Goal: Task Accomplishment & Management: Complete application form

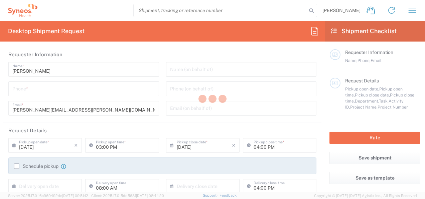
type input "3243"
type input "[GEOGRAPHIC_DATA]"
type input "INC Research Clin Svcs [GEOGRAPHIC_DATA]"
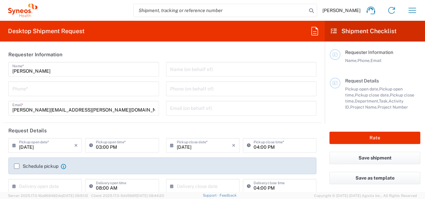
click at [108, 88] on input "tel" at bounding box center [83, 88] width 143 height 12
click at [101, 88] on input "33" at bounding box center [83, 88] width 143 height 12
type input "3335776634"
click at [163, 94] on div "Name (on behalf of) Phone (on behalf of) Email (on behalf of)" at bounding box center [242, 91] width 158 height 58
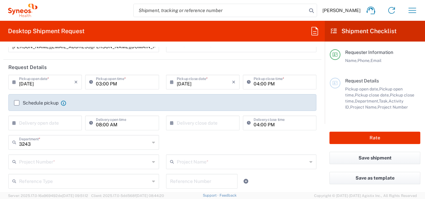
scroll to position [64, 0]
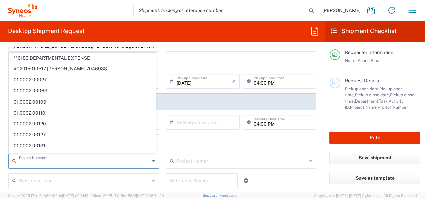
click at [90, 159] on input "text" at bounding box center [84, 160] width 131 height 12
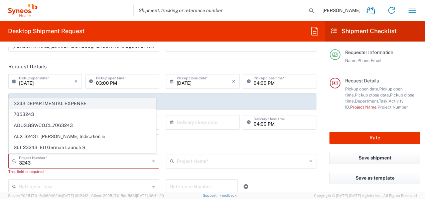
click at [78, 104] on span "3243 DEPARTMENTAL EXPENSE" at bounding box center [82, 103] width 147 height 10
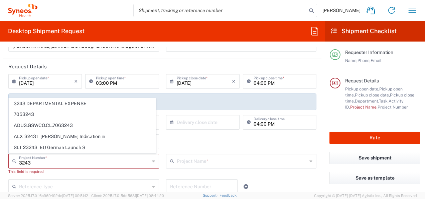
type input "3243 DEPARTMENTAL EXPENSE"
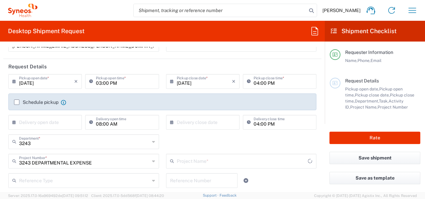
type input "3243 DEPARTMENTAL EXPENSE"
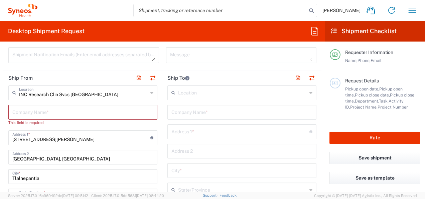
scroll to position [239, 0]
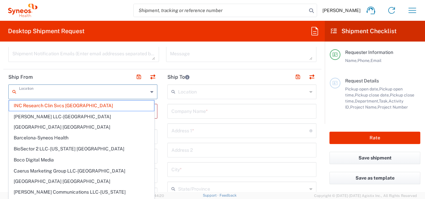
click at [108, 92] on input "text" at bounding box center [83, 91] width 129 height 12
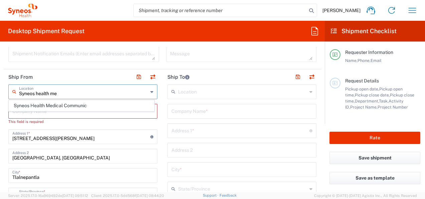
scroll to position [0, 0]
type input "S"
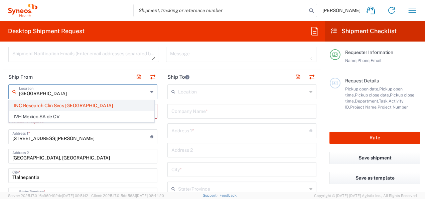
type input "mexico"
click at [58, 104] on span "INC Research Clin Svcs Mexico" at bounding box center [81, 105] width 145 height 10
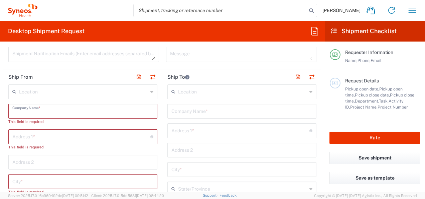
click at [88, 108] on input "text" at bounding box center [82, 111] width 141 height 12
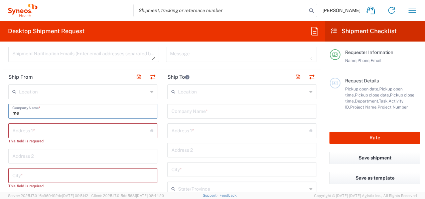
type input "m"
type input "Syneos health"
click at [102, 126] on input "text" at bounding box center [81, 130] width 138 height 12
type input "Via Gustavo Baz 309 edificio A1 Piso 1"
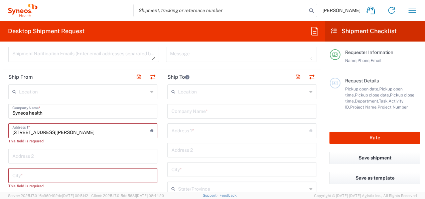
type input "Mexico"
type input "5565990091"
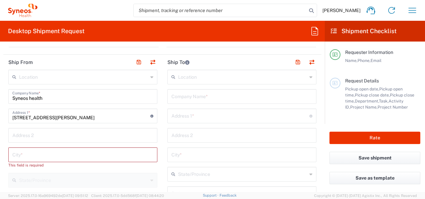
scroll to position [270, 0]
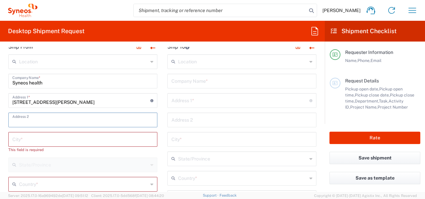
click at [104, 119] on input "text" at bounding box center [82, 119] width 141 height 12
type input "Colonia Industrial de Loma- Tlalnepantla de Baz, Centrum Park"
click at [120, 136] on input "text" at bounding box center [82, 139] width 141 height 12
click at [121, 102] on input "Via Gustavo Baz 309 edificio A1 Piso 1" at bounding box center [81, 100] width 138 height 12
click at [116, 102] on input "Via Gustavo Baz 309 edificio A1 Piso 1" at bounding box center [81, 100] width 138 height 12
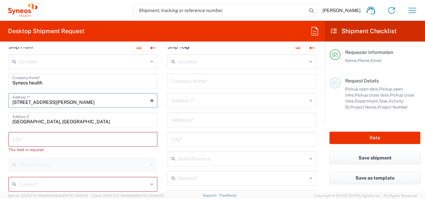
type input "Mexico"
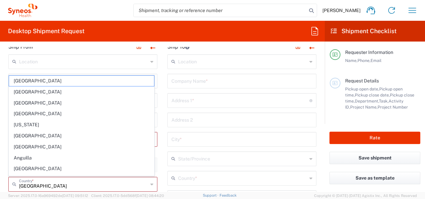
click at [163, 113] on main "Location Addison Whitney LLC-Morrisvile NC US Barcelona-Syneos Health BioSector…" at bounding box center [242, 194] width 159 height 281
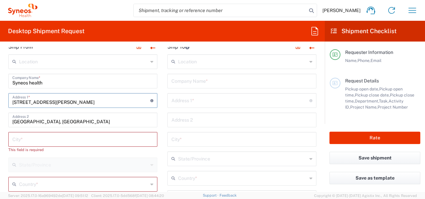
click at [106, 98] on input "Via Gustavo Baz 309 edificio A1 Piso 1" at bounding box center [81, 100] width 138 height 12
type input "Mexico"
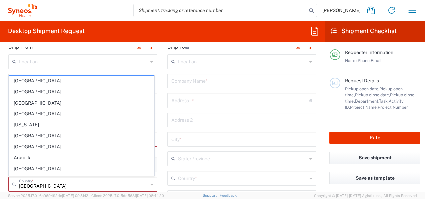
click at [163, 111] on main "Location Addison Whitney LLC-Morrisvile NC US Barcelona-Syneos Health BioSector…" at bounding box center [242, 194] width 159 height 281
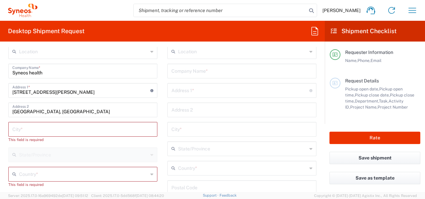
scroll to position [280, 0]
click at [125, 94] on input "Via Gustavo Baz 309 edificio A1 Piso 1" at bounding box center [81, 90] width 138 height 12
click at [163, 108] on main "Location Addison Whitney LLC-Morrisvile NC US Barcelona-Syneos Health BioSector…" at bounding box center [242, 184] width 159 height 281
click at [122, 92] on input "Via Gustavo Baz 309 edificio A1 Piso 1" at bounding box center [81, 90] width 138 height 12
click at [163, 114] on main "Location Addison Whitney LLC-Morrisvile NC US Barcelona-Syneos Health BioSector…" at bounding box center [242, 184] width 159 height 281
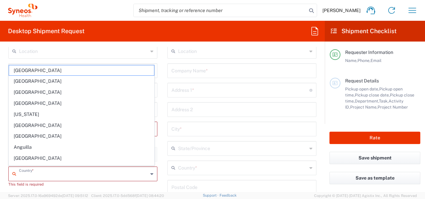
click at [114, 169] on input "text" at bounding box center [83, 173] width 129 height 12
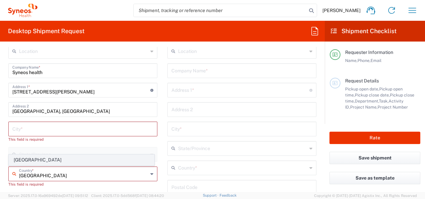
type input "Mexico"
click at [20, 161] on span "Mexico" at bounding box center [81, 159] width 145 height 10
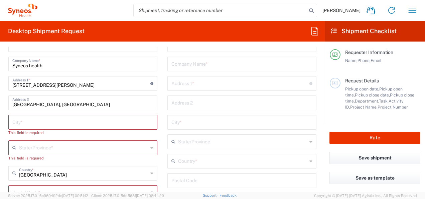
scroll to position [300, 0]
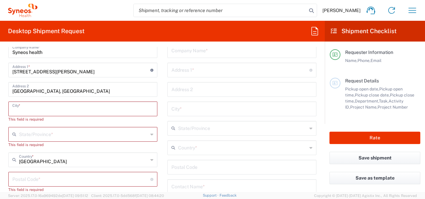
click at [125, 107] on input "text" at bounding box center [82, 108] width 141 height 12
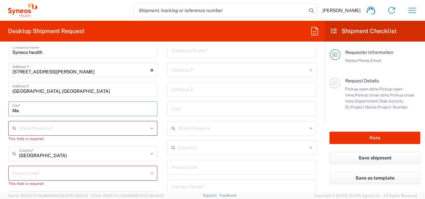
type input "M"
type input "tlalnepantla"
click at [110, 128] on input "text" at bounding box center [83, 128] width 129 height 12
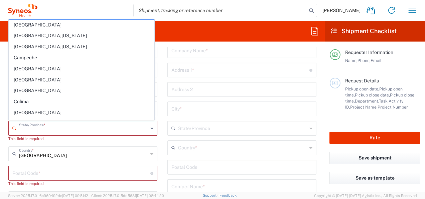
type input "Mexico State"
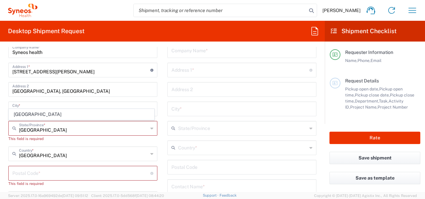
click at [165, 134] on main "Location Addison Whitney LLC-Morrisvile NC US Barcelona-Syneos Health BioSector…" at bounding box center [242, 164] width 159 height 281
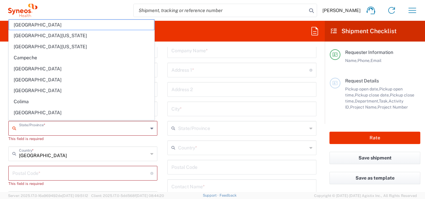
click at [61, 126] on input "text" at bounding box center [83, 128] width 129 height 12
type input "Mexico State"
click at [80, 126] on input "Mexico State" at bounding box center [83, 128] width 129 height 12
click at [74, 128] on input "Mexico State" at bounding box center [83, 128] width 129 height 12
click at [156, 129] on main "Location Addison Whitney LLC-Morrisvile NC US Barcelona-Syneos Health BioSector…" at bounding box center [82, 180] width 159 height 312
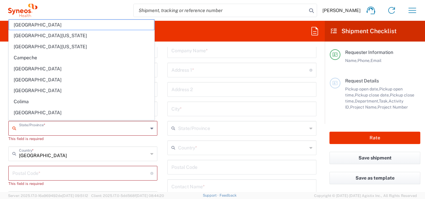
click at [87, 122] on input "text" at bounding box center [83, 128] width 129 height 12
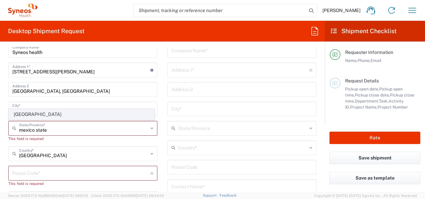
click at [48, 115] on span "Mexico State" at bounding box center [81, 114] width 145 height 10
type input "Mexico State"
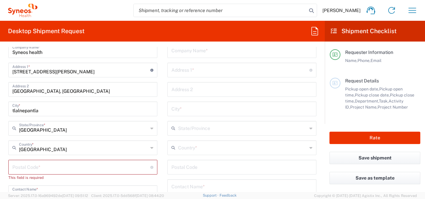
click at [159, 136] on main "Location Addison Whitney LLC-Morrisvile NC US Barcelona-Syneos Health BioSector…" at bounding box center [82, 177] width 159 height 306
click at [110, 69] on input "Via Gustavo Baz 309 edificio A1 Piso 1" at bounding box center [81, 70] width 138 height 12
type input "Via Gustavo Baz 309 edificio A1 Piso 1"
click at [154, 98] on div "Location Addison Whitney LLC-Morrisvile NC US Barcelona-Syneos Health BioSector…" at bounding box center [82, 177] width 149 height 306
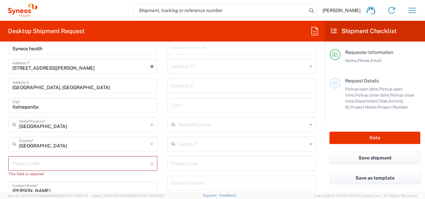
scroll to position [304, 0]
click at [123, 165] on input "undefined" at bounding box center [81, 162] width 138 height 12
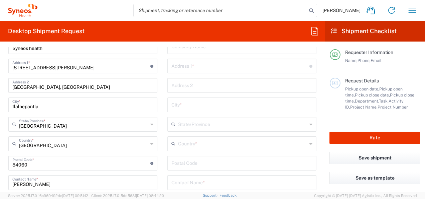
click at [163, 162] on main "Location Addison Whitney LLC-Morrisvile NC US Barcelona-Syneos Health BioSector…" at bounding box center [242, 160] width 159 height 281
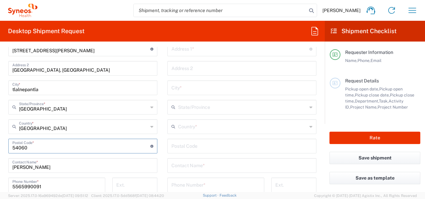
click at [116, 145] on input "undefined" at bounding box center [81, 145] width 138 height 12
type input "54060"
click at [158, 154] on main "Location Addison Whitney LLC-Morrisvile NC US Barcelona-Syneos Health BioSector…" at bounding box center [82, 153] width 159 height 300
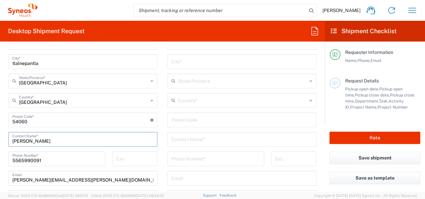
click at [124, 142] on input "Jose Carrillo" at bounding box center [82, 139] width 141 height 12
type input "Maria del Carmen Figueroa"
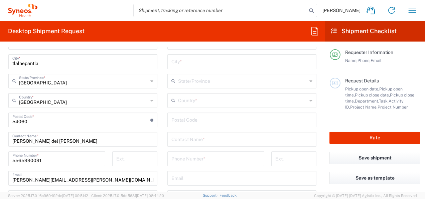
click at [164, 149] on main "Location Addison Whitney LLC-Morrisvile NC US Barcelona-Syneos Health BioSector…" at bounding box center [242, 117] width 159 height 281
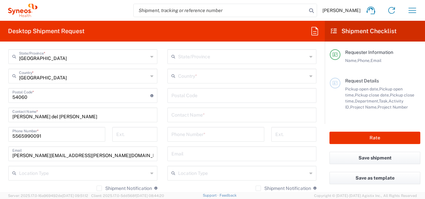
scroll to position [372, 0]
click at [82, 151] on input "jose.carrillo@syneoshealth.com" at bounding box center [82, 153] width 141 height 12
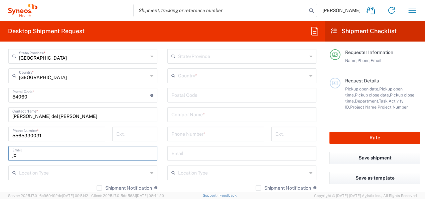
type input "j"
click at [90, 154] on input "text" at bounding box center [82, 153] width 141 height 12
click at [16, 154] on input "text" at bounding box center [82, 153] width 141 height 12
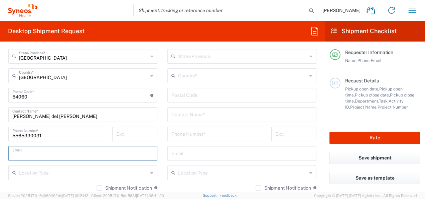
click at [82, 153] on input "text" at bounding box center [82, 153] width 141 height 12
click at [62, 140] on div "5565990091 Phone Number *" at bounding box center [56, 133] width 97 height 15
click at [76, 148] on input "text" at bounding box center [82, 153] width 141 height 12
click at [81, 147] on input "text" at bounding box center [82, 153] width 141 height 12
click at [137, 147] on input "text" at bounding box center [82, 153] width 141 height 12
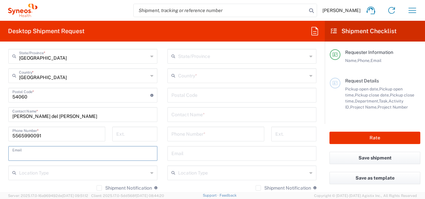
paste input "mariadelcarmen.figueroa@syneoshealth.com"
click at [140, 147] on input "mariadelcarmen.figueroa@syneoshealth.com" at bounding box center [82, 153] width 141 height 12
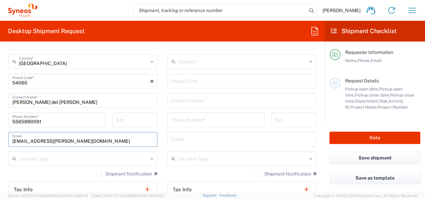
type input "mariadelcarmen.figueroa@syneoshealth.com"
drag, startPoint x: 142, startPoint y: 140, endPoint x: 128, endPoint y: 117, distance: 27.4
click at [163, 152] on main "Location Addison Whitney LLC-Morrisvile NC US Barcelona-Syneos Health BioSector…" at bounding box center [242, 78] width 159 height 281
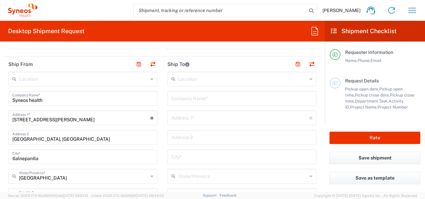
scroll to position [219, 0]
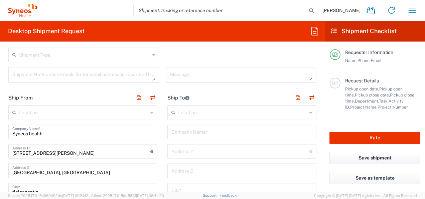
click at [198, 132] on input "text" at bounding box center [242, 131] width 141 height 12
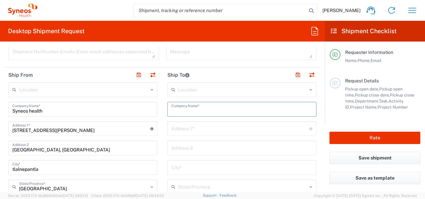
scroll to position [252, 0]
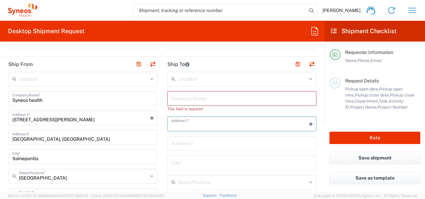
drag, startPoint x: 216, startPoint y: 120, endPoint x: 160, endPoint y: 146, distance: 61.9
click at [216, 120] on input "text" at bounding box center [241, 123] width 138 height 12
type input "Puerto Isla Mujeres 54A"
click at [193, 144] on input "text" at bounding box center [242, 143] width 141 height 12
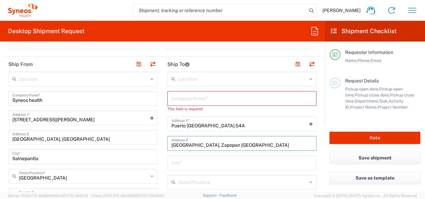
type input "Colonia Miramar, Zapopan Jalisco"
click at [181, 163] on input "text" at bounding box center [242, 162] width 141 height 12
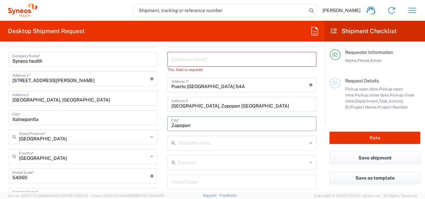
scroll to position [292, 0]
type input "Zapopan"
click at [193, 140] on input "text" at bounding box center [242, 142] width 129 height 12
click at [203, 144] on input "Jalisco" at bounding box center [242, 142] width 129 height 12
type input "J"
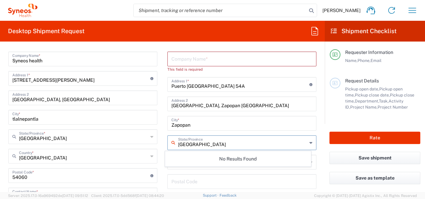
type input "Jalisco"
click at [154, 147] on div "Location Addison Whitney LLC-Morrisvile NC US Barcelona-Syneos Health BioSector…" at bounding box center [82, 182] width 149 height 300
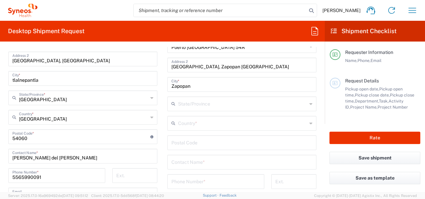
scroll to position [331, 0]
drag, startPoint x: 204, startPoint y: 102, endPoint x: 172, endPoint y: 167, distance: 73.1
click at [204, 102] on input "text" at bounding box center [242, 103] width 129 height 12
click at [163, 149] on main "Location Addison Whitney LLC-Morrisvile NC US Barcelona-Syneos Health BioSector…" at bounding box center [242, 136] width 159 height 287
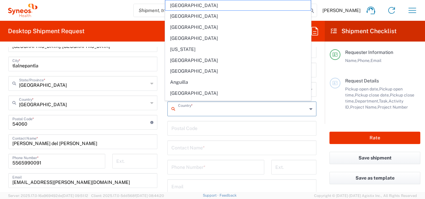
click at [203, 106] on input "text" at bounding box center [242, 108] width 129 height 12
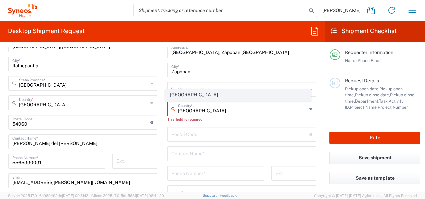
type input "Mexico"
click at [189, 98] on span "Mexico" at bounding box center [238, 95] width 145 height 10
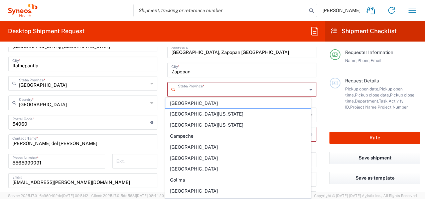
click at [211, 89] on input "text" at bounding box center [242, 89] width 129 height 12
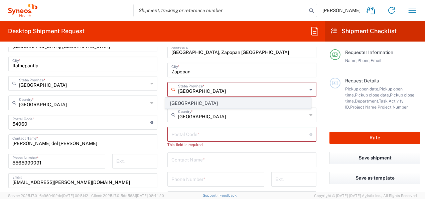
type input "Jalisco"
click at [196, 102] on span "Jalisco" at bounding box center [238, 103] width 145 height 10
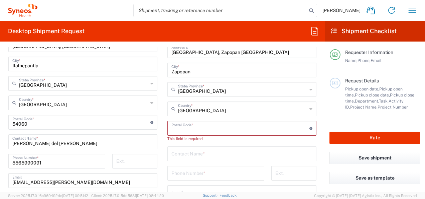
click at [198, 124] on input "undefined" at bounding box center [241, 128] width 138 height 12
type input "45060"
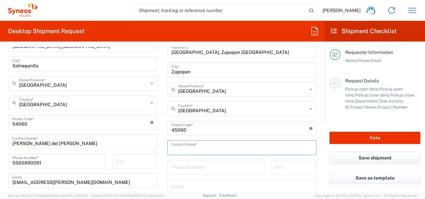
click at [195, 148] on input "text" at bounding box center [242, 147] width 141 height 12
type input "Jose Carlos Carrillo Martinez"
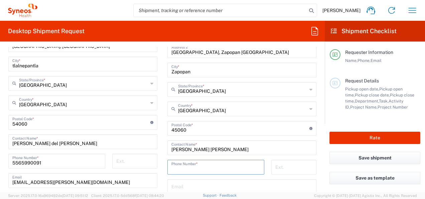
drag, startPoint x: 201, startPoint y: 165, endPoint x: 197, endPoint y: 164, distance: 4.7
click at [201, 165] on input "tel" at bounding box center [216, 167] width 89 height 12
type input "335776634"
click at [163, 159] on main "Location Addison Whitney LLC-Morrisvile NC US Barcelona-Syneos Health BioSector…" at bounding box center [242, 122] width 159 height 287
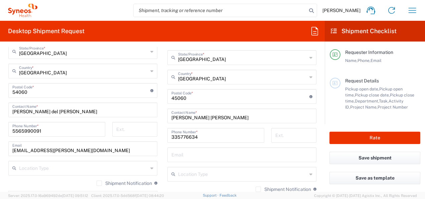
scroll to position [377, 0]
click at [184, 153] on input "text" at bounding box center [242, 154] width 141 height 12
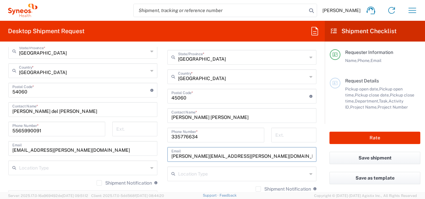
type input "jose.carrillo@syneoshealth.com"
click at [163, 149] on main "Location Addison Whitney LLC-Morrisvile NC US Barcelona-Syneos Health BioSector…" at bounding box center [242, 90] width 159 height 287
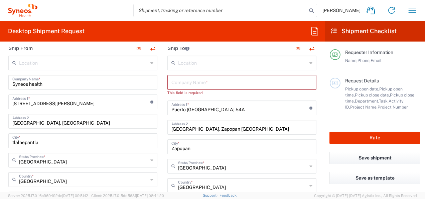
scroll to position [262, 0]
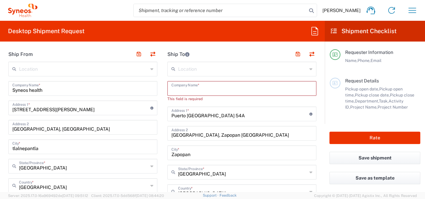
click at [203, 91] on input "text" at bounding box center [242, 88] width 141 height 12
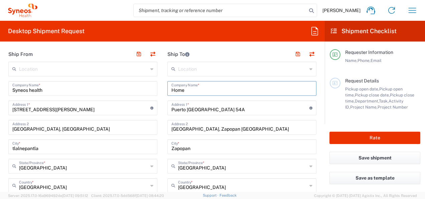
type input "Home"
click at [163, 107] on main "Location Addison Whitney LLC-Morrisvile NC US Barcelona-Syneos Health BioSector…" at bounding box center [242, 202] width 159 height 281
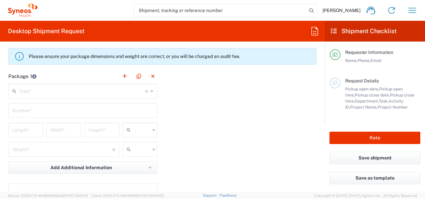
scroll to position [599, 0]
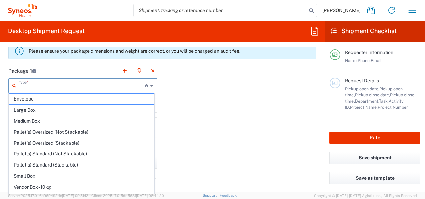
click at [111, 82] on input "text" at bounding box center [82, 85] width 126 height 12
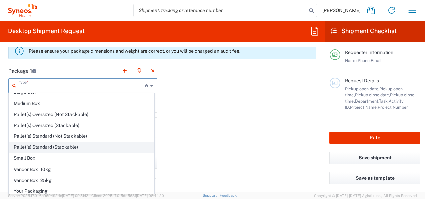
scroll to position [0, 0]
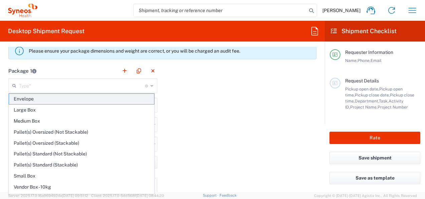
click at [38, 97] on span "Envelope" at bounding box center [81, 99] width 145 height 10
type input "Envelope"
type input "1"
type input "9.5"
type input "12.5"
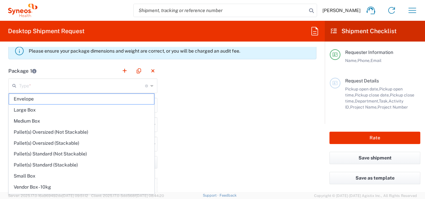
type input "0.25"
type input "in"
type input "0.45"
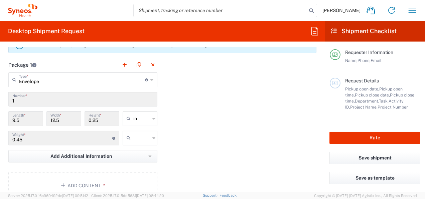
scroll to position [604, 0]
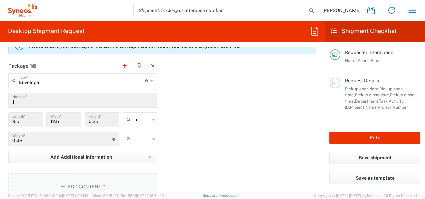
click at [101, 181] on button "Add Content *" at bounding box center [82, 186] width 149 height 27
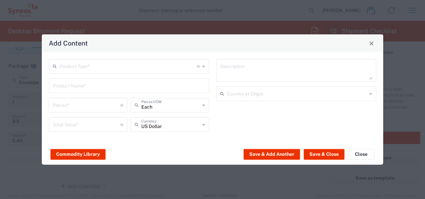
click at [153, 64] on input "text" at bounding box center [128, 66] width 137 height 12
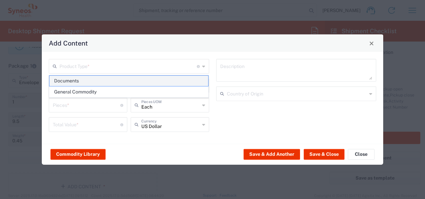
click at [130, 79] on span "Documents" at bounding box center [128, 81] width 159 height 10
type input "Documents"
type input "1"
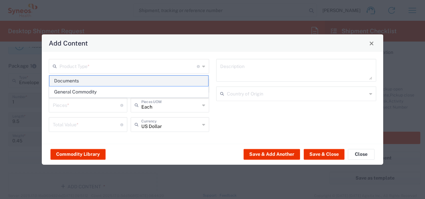
type textarea "Documents"
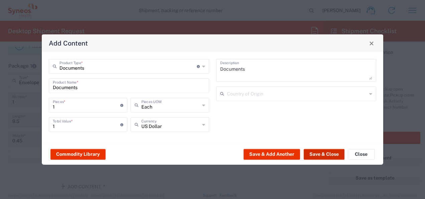
click at [320, 157] on button "Save & Close" at bounding box center [324, 153] width 41 height 11
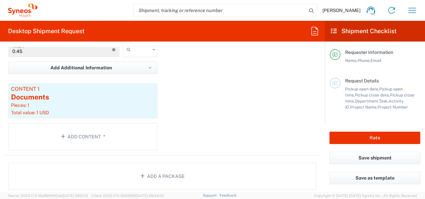
scroll to position [689, 0]
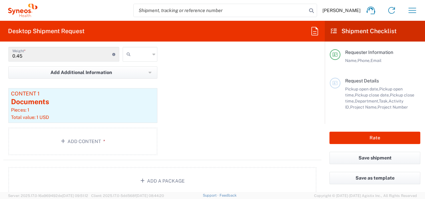
click at [267, 96] on div "Package 1 Envelope Type * Material used to package goods Envelope Large Box Med…" at bounding box center [162, 67] width 318 height 186
click at [346, 136] on button "Rate" at bounding box center [375, 137] width 91 height 12
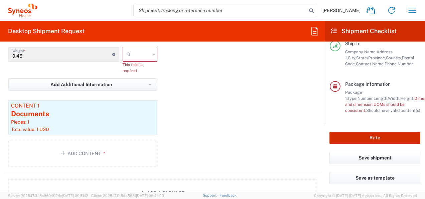
scroll to position [133, 0]
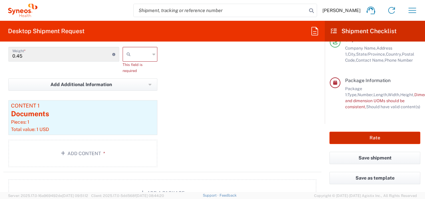
type input "3243 DEPARTMENTAL EXPENSE"
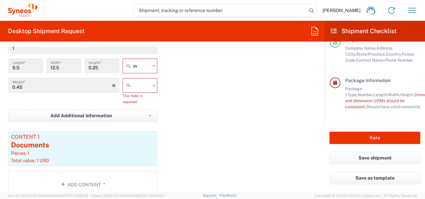
click at [152, 63] on icon at bounding box center [153, 66] width 3 height 11
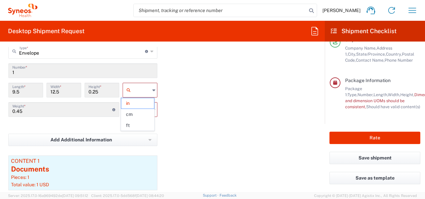
scroll to position [620, 0]
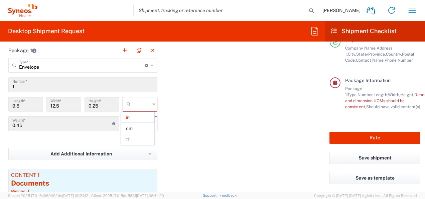
click at [162, 125] on div "Package 1 Envelope Type * Material used to package goods Envelope Large Box Med…" at bounding box center [162, 142] width 318 height 198
type input "in"
click at [143, 114] on div "in in cm ft" at bounding box center [140, 106] width 38 height 19
click at [143, 118] on input "text" at bounding box center [141, 123] width 17 height 11
click at [170, 125] on div "Package 1 Envelope Type * Material used to package goods Envelope Large Box Med…" at bounding box center [162, 142] width 318 height 198
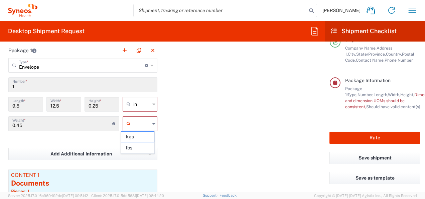
click at [145, 124] on input "text" at bounding box center [141, 123] width 17 height 11
click at [163, 125] on div "Package 1 Envelope Type * Material used to package goods Envelope Large Box Med…" at bounding box center [162, 142] width 318 height 198
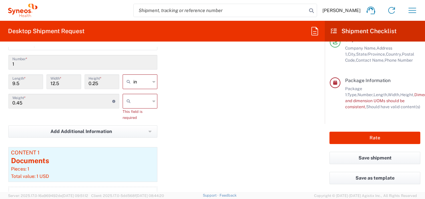
scroll to position [620, 0]
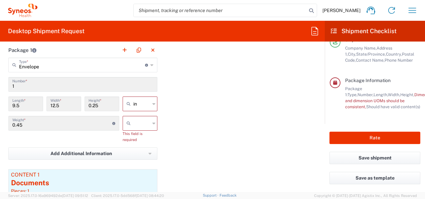
click at [152, 120] on icon at bounding box center [153, 123] width 3 height 11
click at [135, 138] on span "kgs" at bounding box center [137, 136] width 33 height 10
type input "kgs"
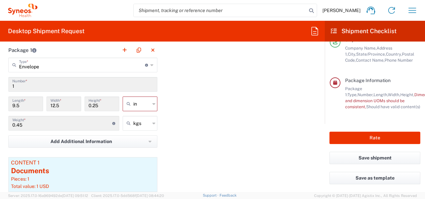
click at [149, 103] on div "in" at bounding box center [140, 103] width 35 height 15
click at [144, 125] on span "cm" at bounding box center [137, 128] width 33 height 10
type input "24.13"
type input "31.75"
type input "0.64"
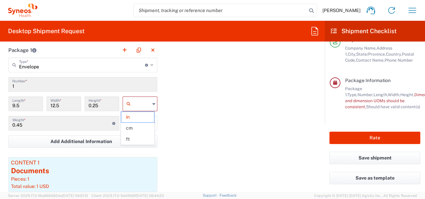
type input "cm"
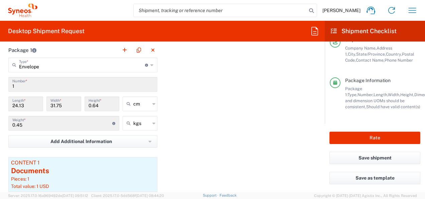
click at [208, 128] on div "Package 1 Envelope Type * Material used to package goods Envelope Large Box Med…" at bounding box center [162, 135] width 318 height 186
click at [359, 136] on button "Rate" at bounding box center [375, 137] width 91 height 12
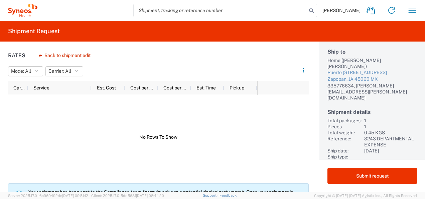
scroll to position [13, 0]
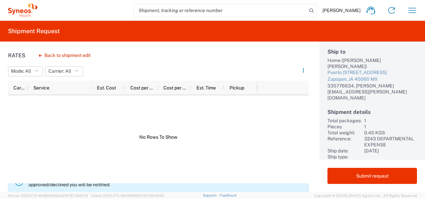
click at [282, 189] on agx-banner "Your shipment has been sent to the Compliance team for review due to a potentia…" at bounding box center [158, 181] width 301 height 23
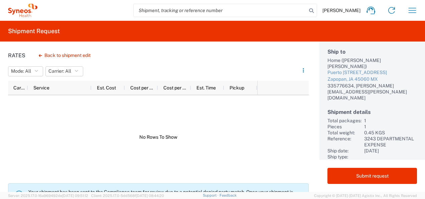
scroll to position [0, 0]
click at [294, 150] on div at bounding box center [158, 137] width 301 height 84
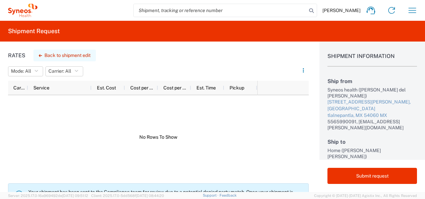
click at [84, 54] on button "Back to shipment edit" at bounding box center [64, 55] width 63 height 12
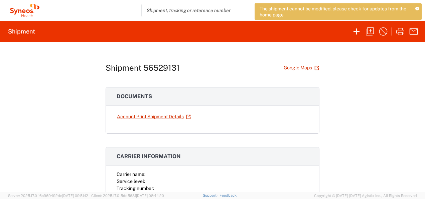
click at [332, 10] on span "The shipment cannot be modified, please check for updates from the home page" at bounding box center [335, 12] width 151 height 12
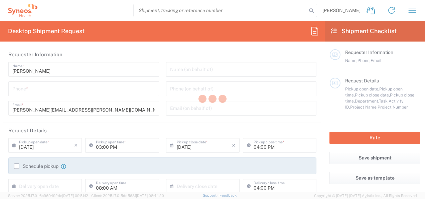
type input "3243"
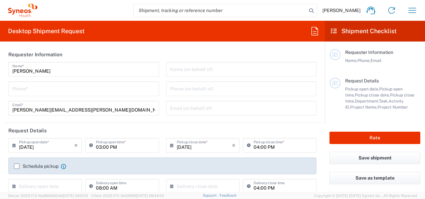
type input "INC Research Clin Svcs Mexico"
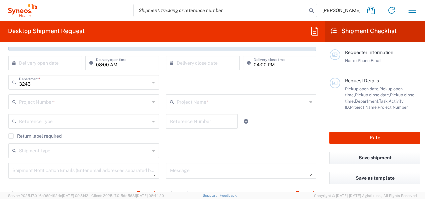
scroll to position [124, 0]
drag, startPoint x: 136, startPoint y: 92, endPoint x: 117, endPoint y: 82, distance: 21.2
click at [117, 82] on div "3243 Department * 3243 3000 3100 3109 3110 3111 3112 3125 3130 3135 3136 3150 3…" at bounding box center [84, 83] width 158 height 19
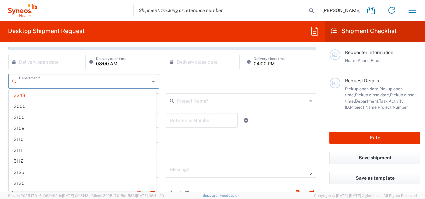
click at [117, 82] on input "text" at bounding box center [84, 81] width 131 height 12
click at [203, 89] on div "Department * 3243 3000 3100 3109 3110 3111 3112 3125 3130 3135 3136 3150 3155 3…" at bounding box center [162, 83] width 315 height 19
type input "3243"
